Goal: Task Accomplishment & Management: Manage account settings

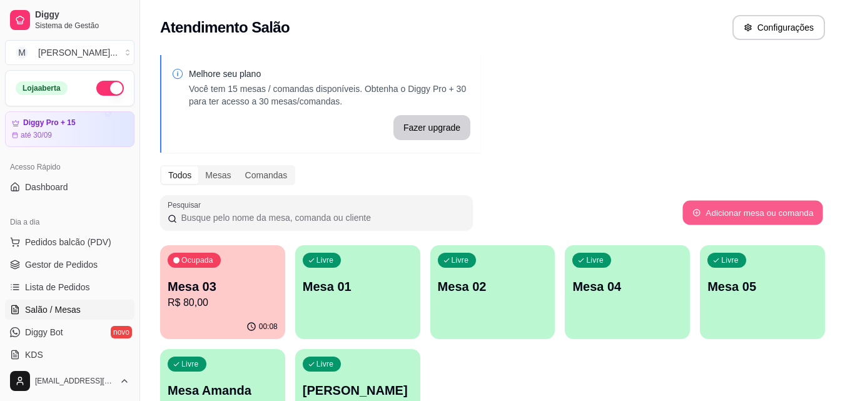
click at [766, 214] on button "Adicionar mesa ou comanda" at bounding box center [752, 213] width 140 height 24
select select "TABLE"
click at [77, 244] on span "Pedidos balcão (PDV)" at bounding box center [68, 242] width 86 height 13
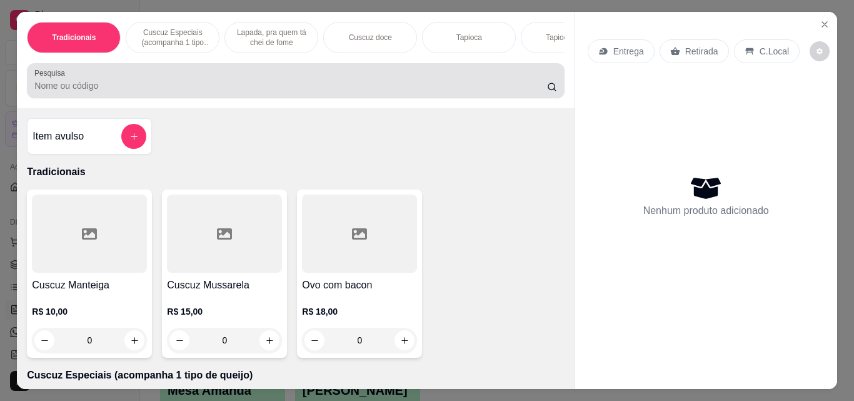
click at [180, 92] on input "Pesquisa" at bounding box center [290, 85] width 513 height 13
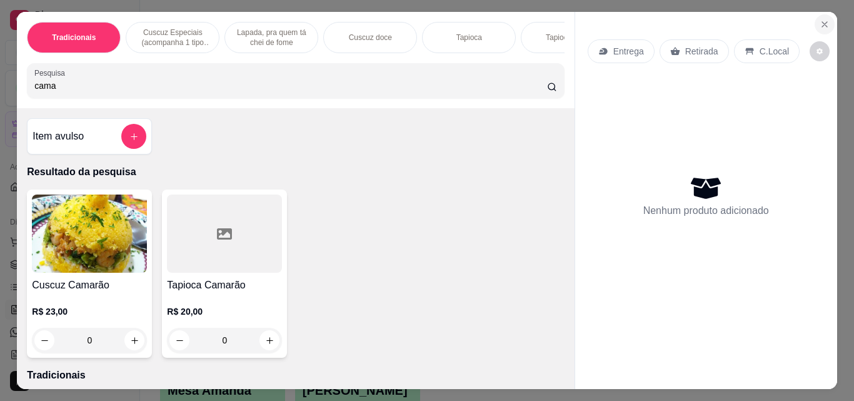
type input "cama"
click at [815, 26] on button "Close" at bounding box center [825, 24] width 20 height 20
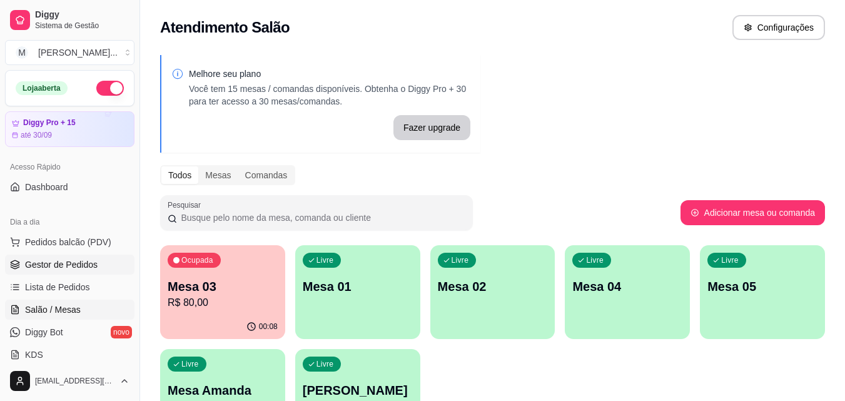
click at [81, 265] on span "Gestor de Pedidos" at bounding box center [61, 264] width 73 height 13
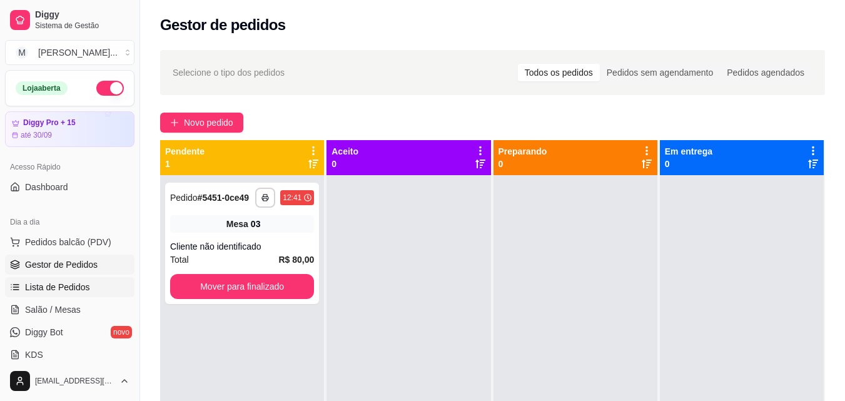
click at [75, 288] on span "Lista de Pedidos" at bounding box center [57, 287] width 65 height 13
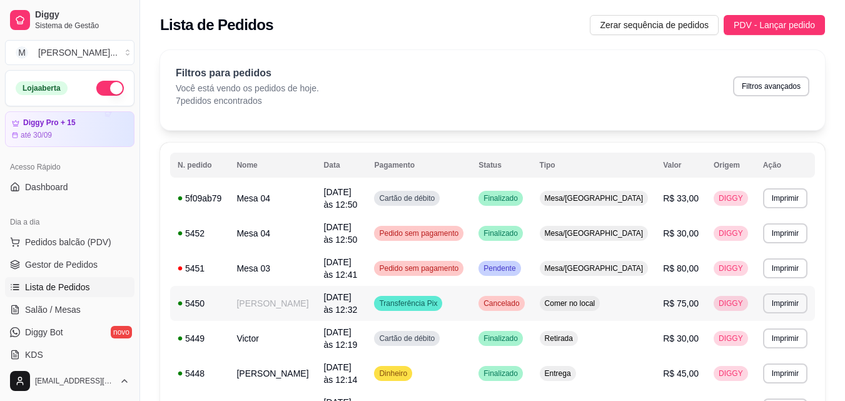
click at [337, 292] on span "[DATE] às 12:32" at bounding box center [341, 303] width 34 height 23
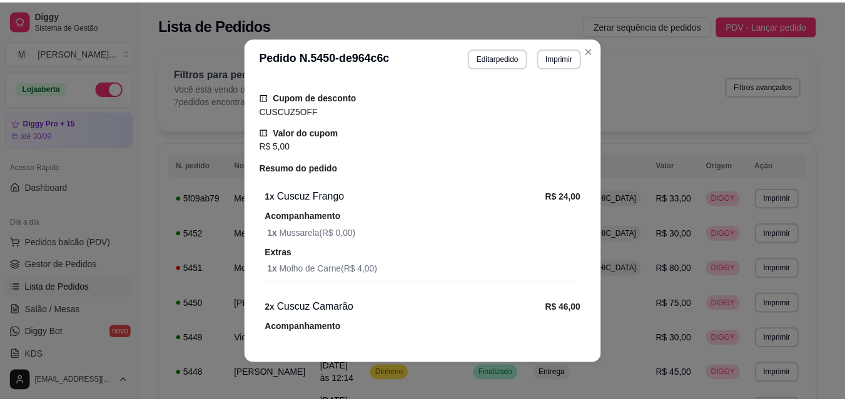
scroll to position [240, 0]
